Goal: Information Seeking & Learning: Learn about a topic

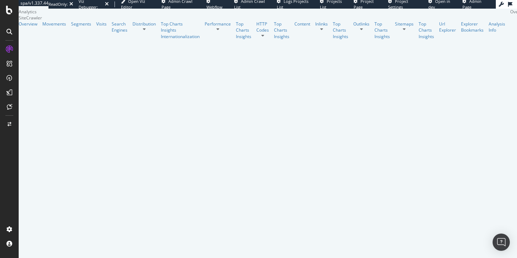
scroll to position [164, 0]
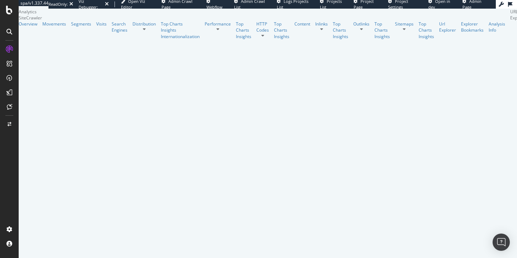
scroll to position [160, 0]
